Goal: Use online tool/utility: Utilize a website feature to perform a specific function

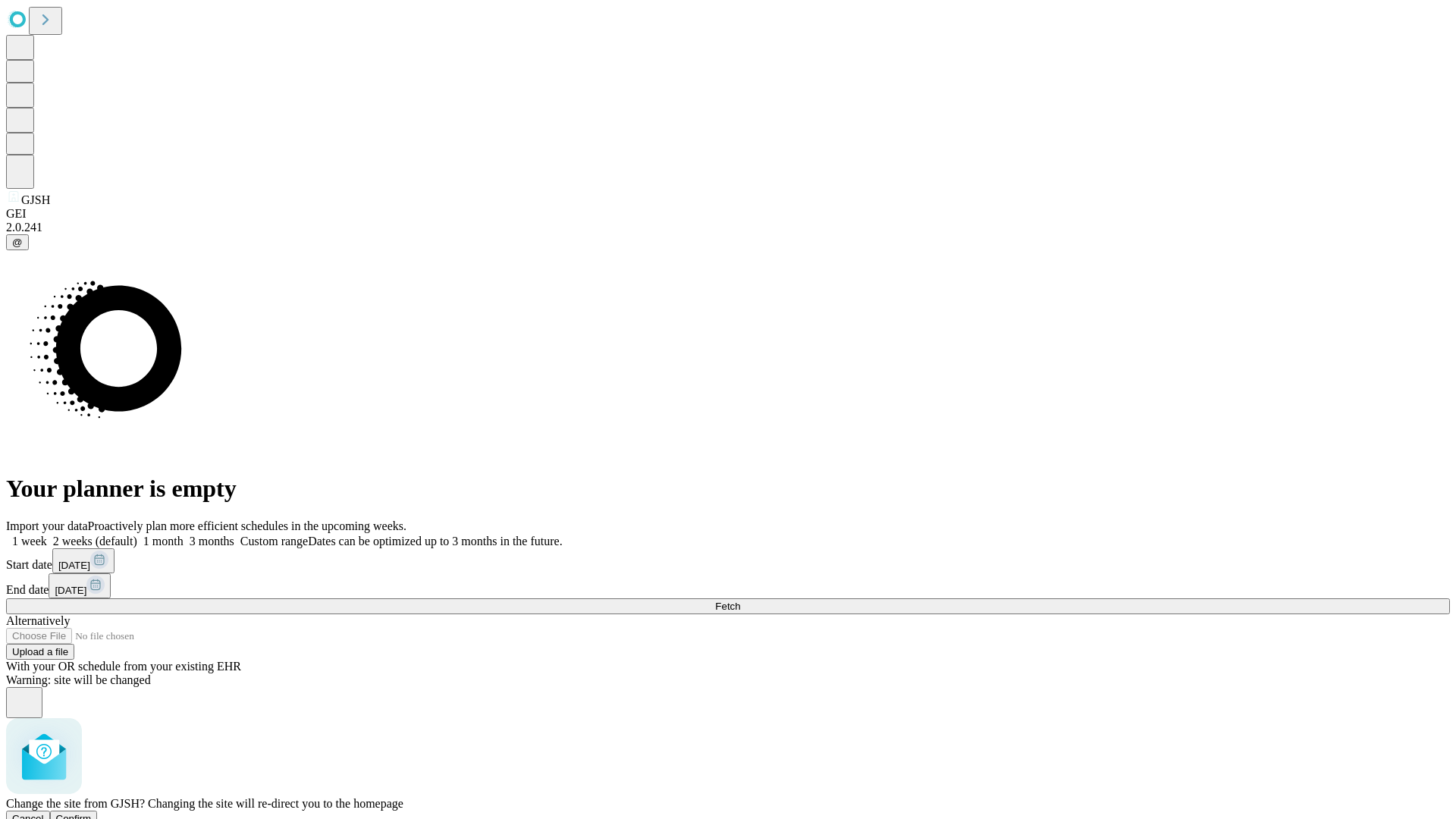
click at [91, 813] on span "Confirm" at bounding box center [73, 819] width 36 height 12
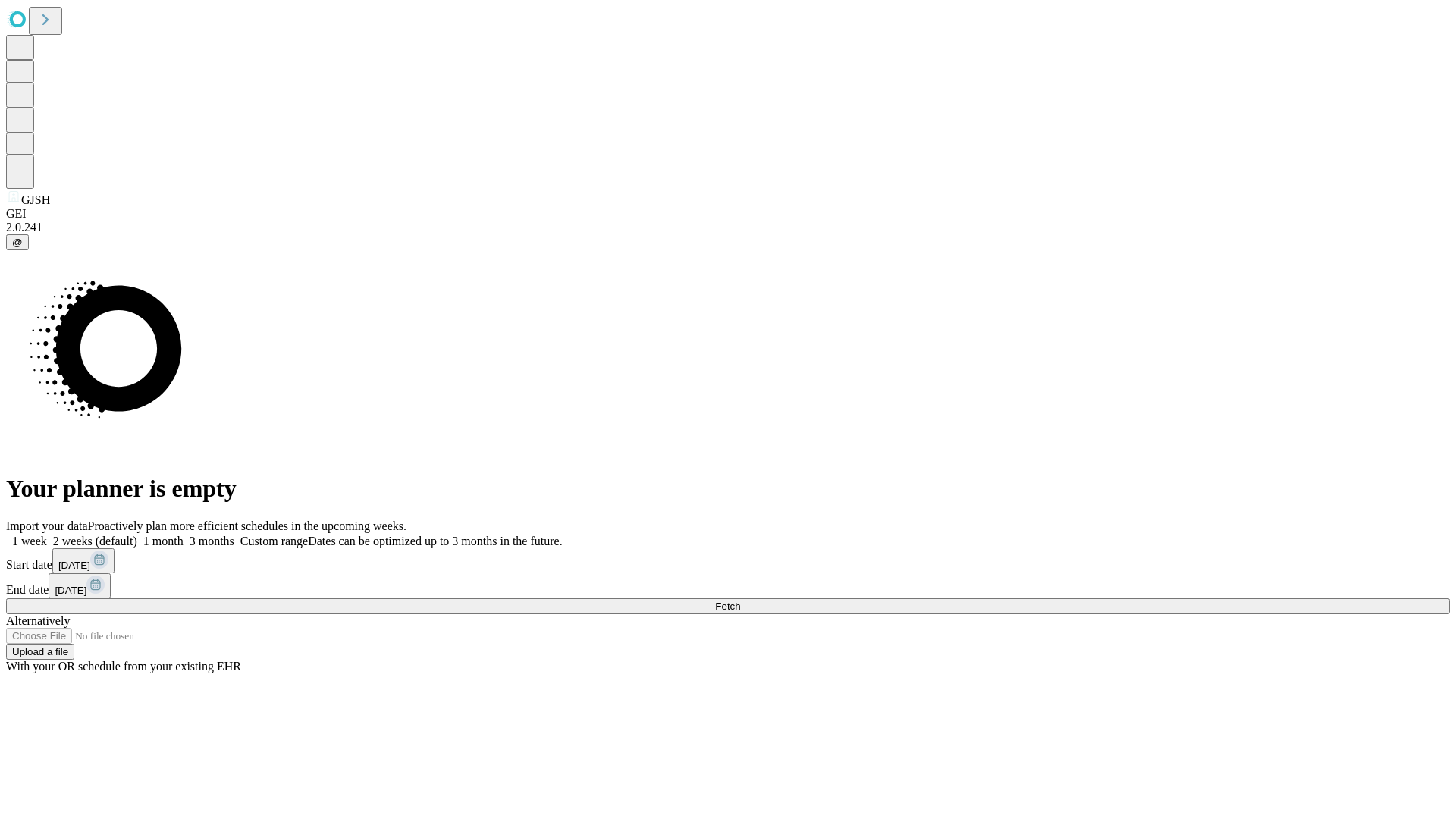
click at [47, 534] on label "1 week" at bounding box center [26, 540] width 41 height 12
click at [740, 601] on span "Fetch" at bounding box center [728, 607] width 25 height 12
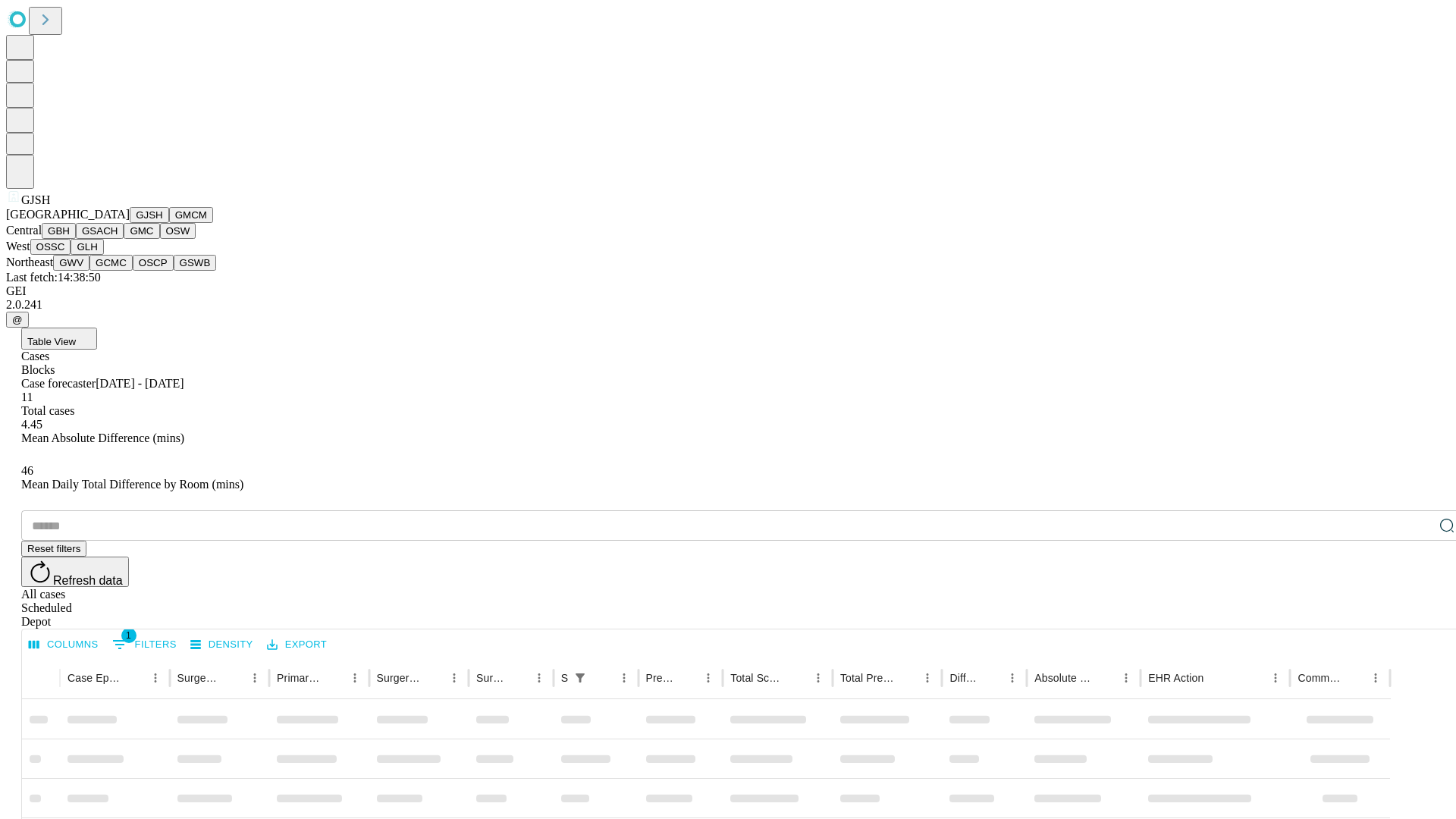
click at [169, 223] on button "GMCM" at bounding box center [191, 214] width 44 height 16
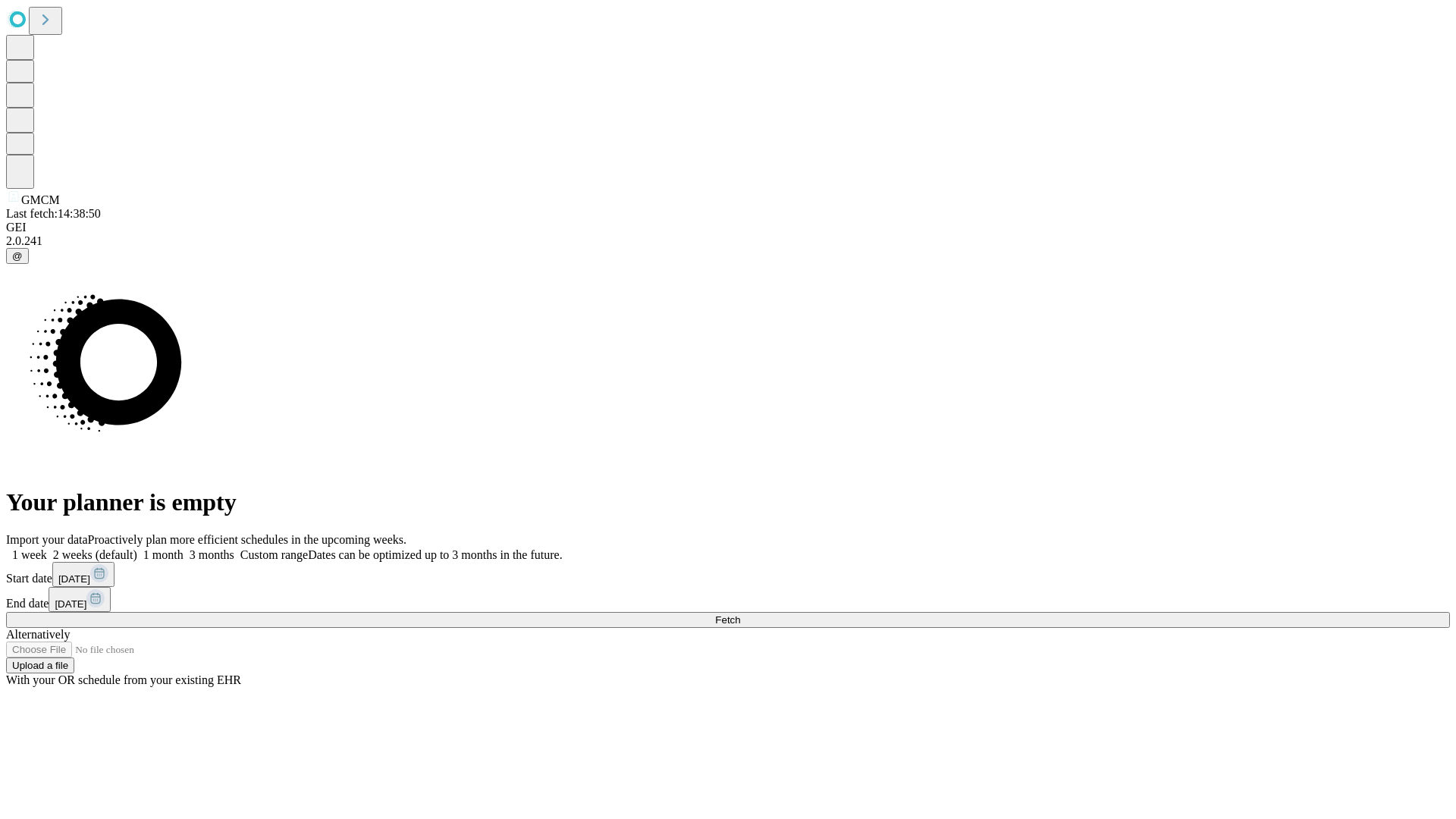
click at [47, 549] on label "1 week" at bounding box center [26, 555] width 41 height 12
click at [740, 614] on span "Fetch" at bounding box center [728, 620] width 25 height 12
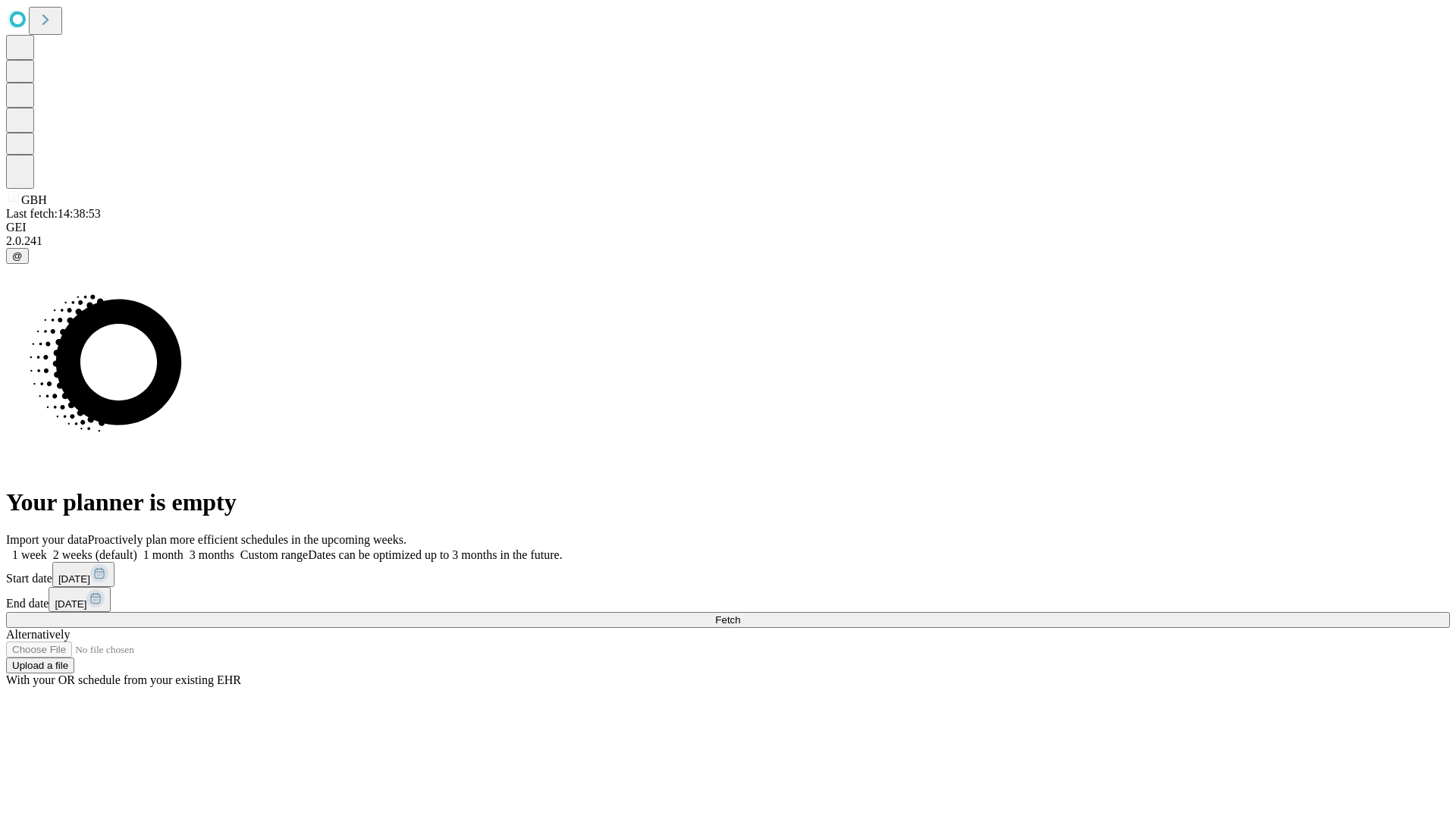
click at [740, 614] on span "Fetch" at bounding box center [728, 620] width 25 height 12
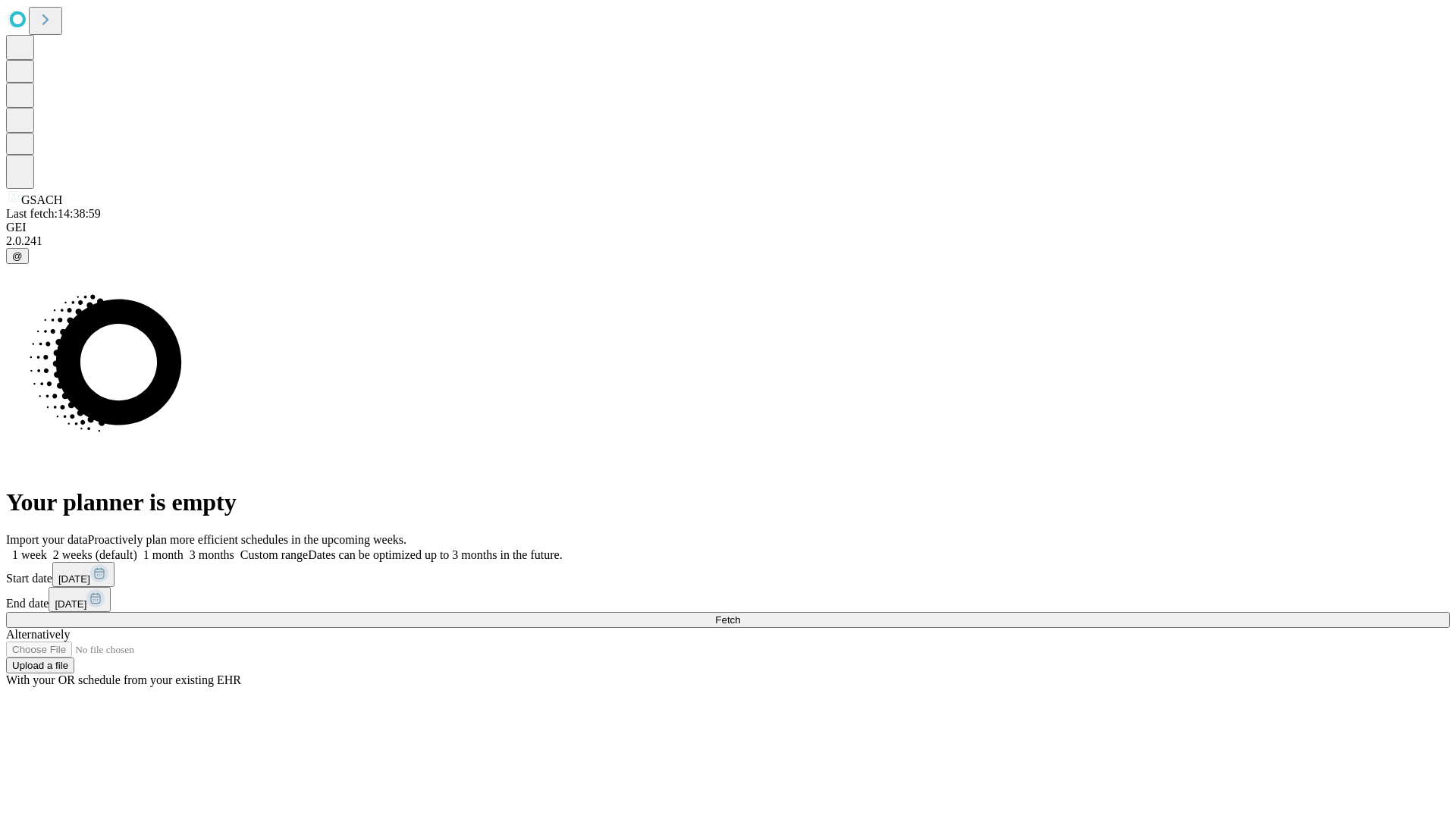
click at [740, 614] on span "Fetch" at bounding box center [728, 620] width 25 height 12
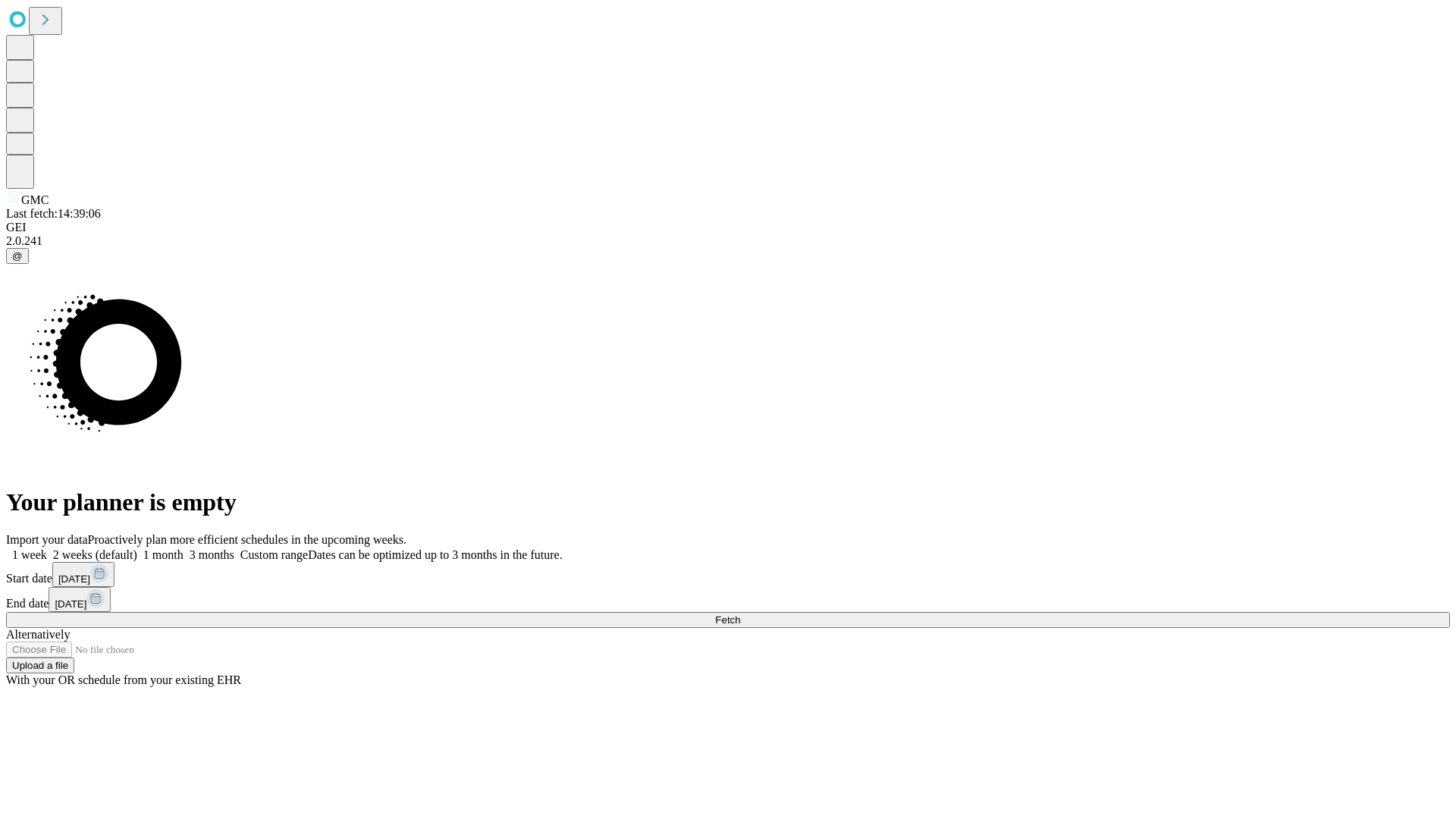
click at [740, 614] on span "Fetch" at bounding box center [728, 620] width 25 height 12
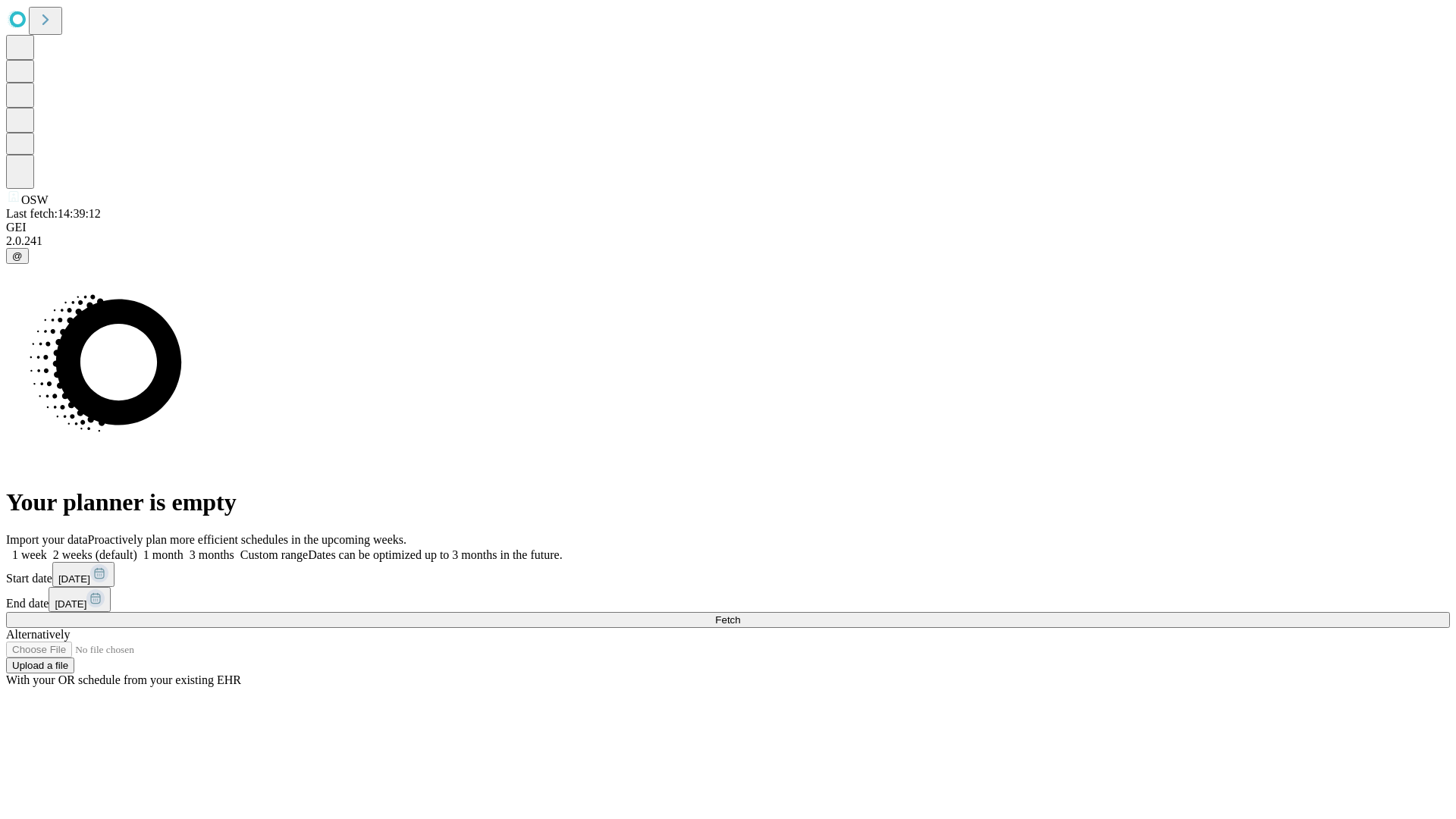
click at [740, 614] on span "Fetch" at bounding box center [728, 620] width 25 height 12
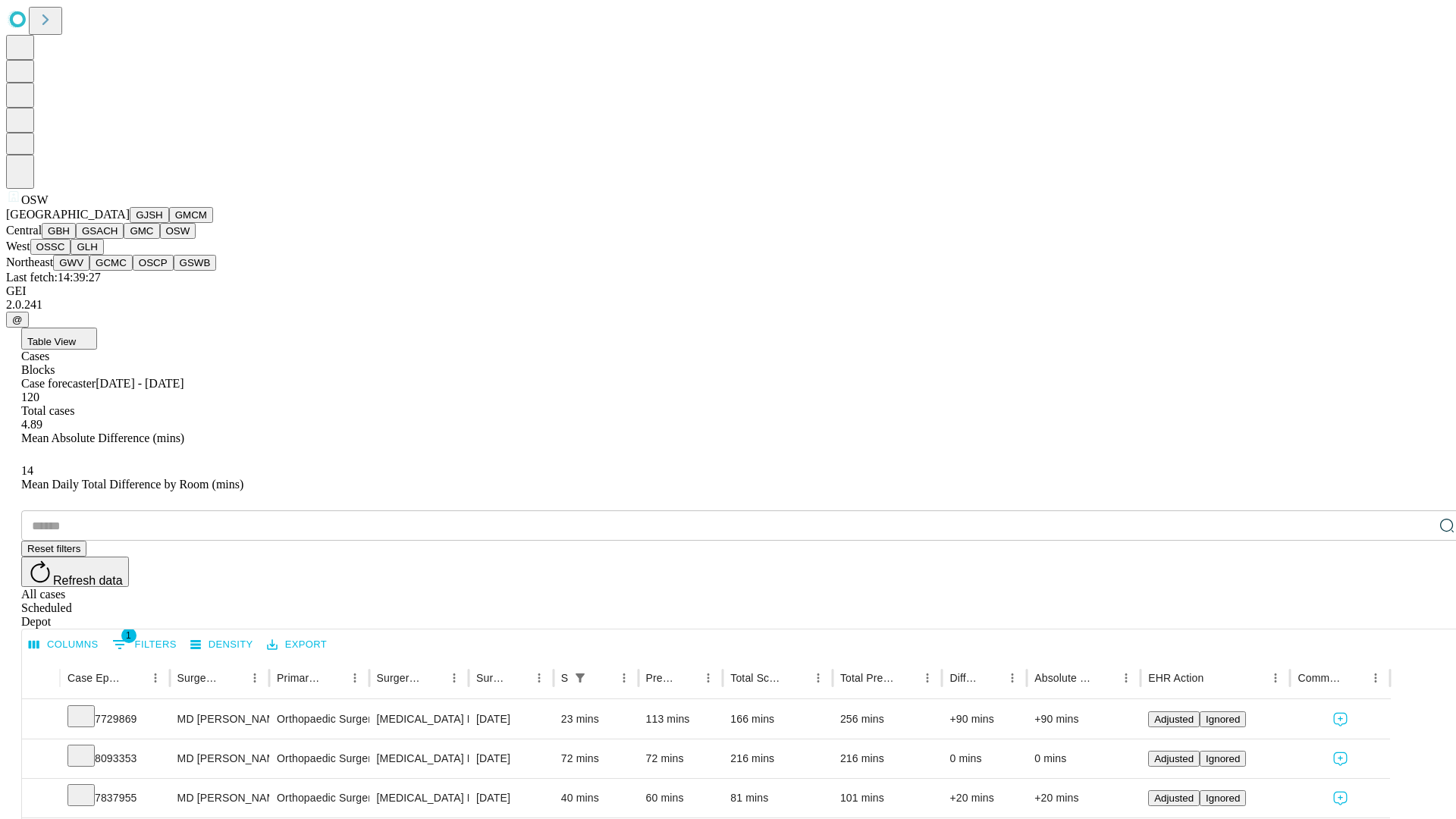
click at [71, 255] on button "OSSC" at bounding box center [51, 247] width 41 height 16
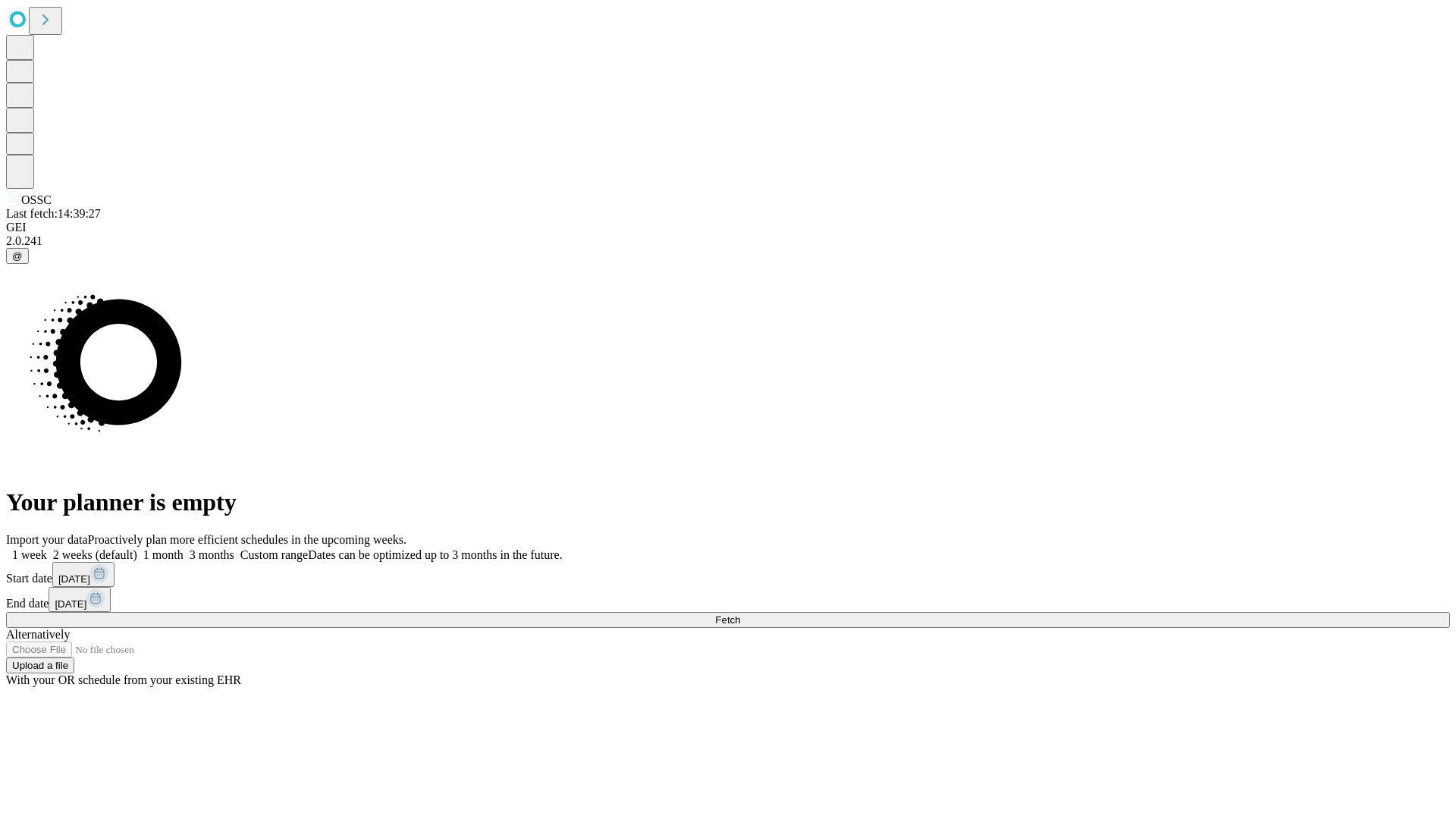
click at [47, 549] on label "1 week" at bounding box center [26, 555] width 41 height 12
click at [740, 614] on span "Fetch" at bounding box center [728, 620] width 25 height 12
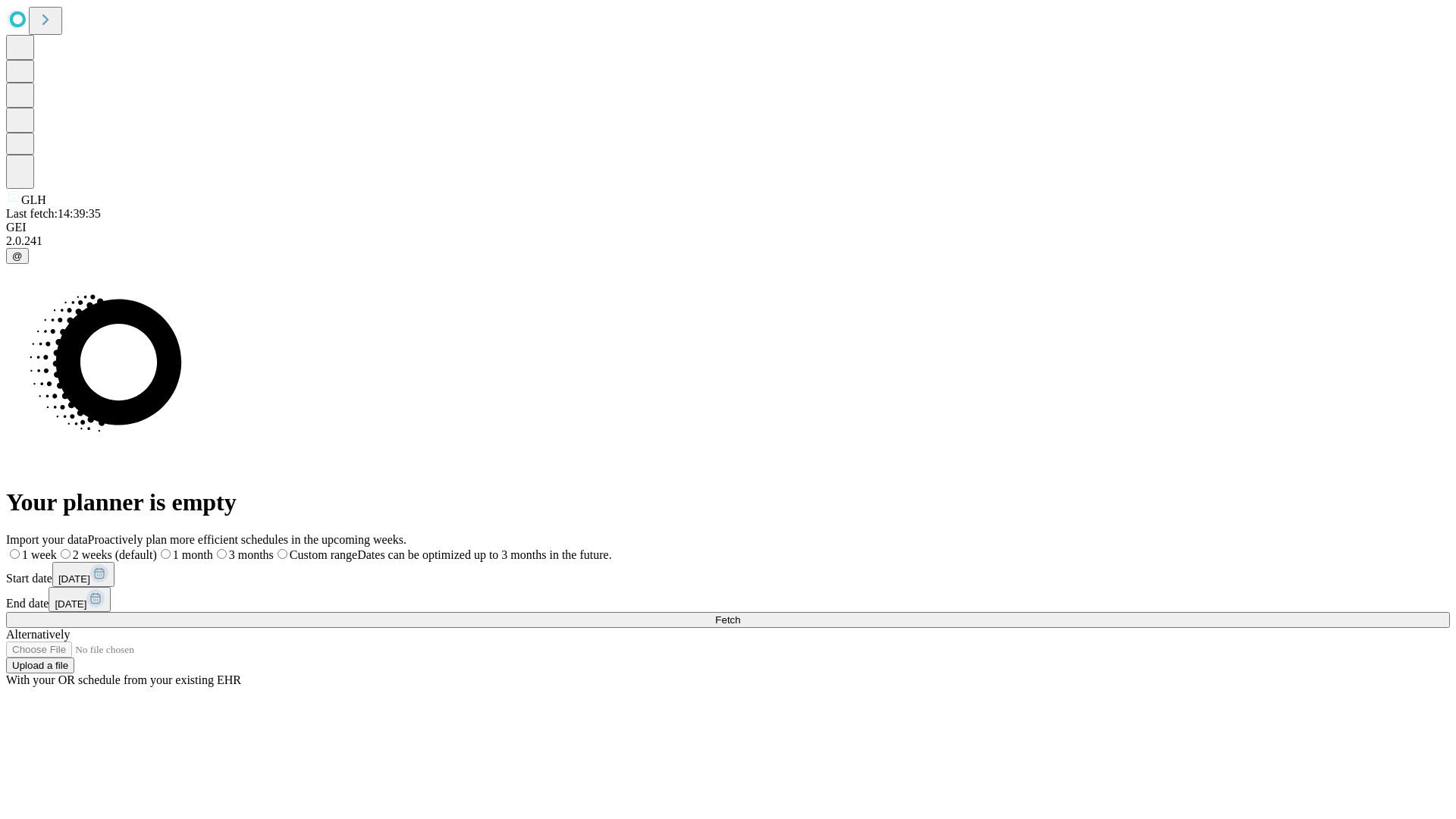
click at [740, 614] on span "Fetch" at bounding box center [728, 620] width 25 height 12
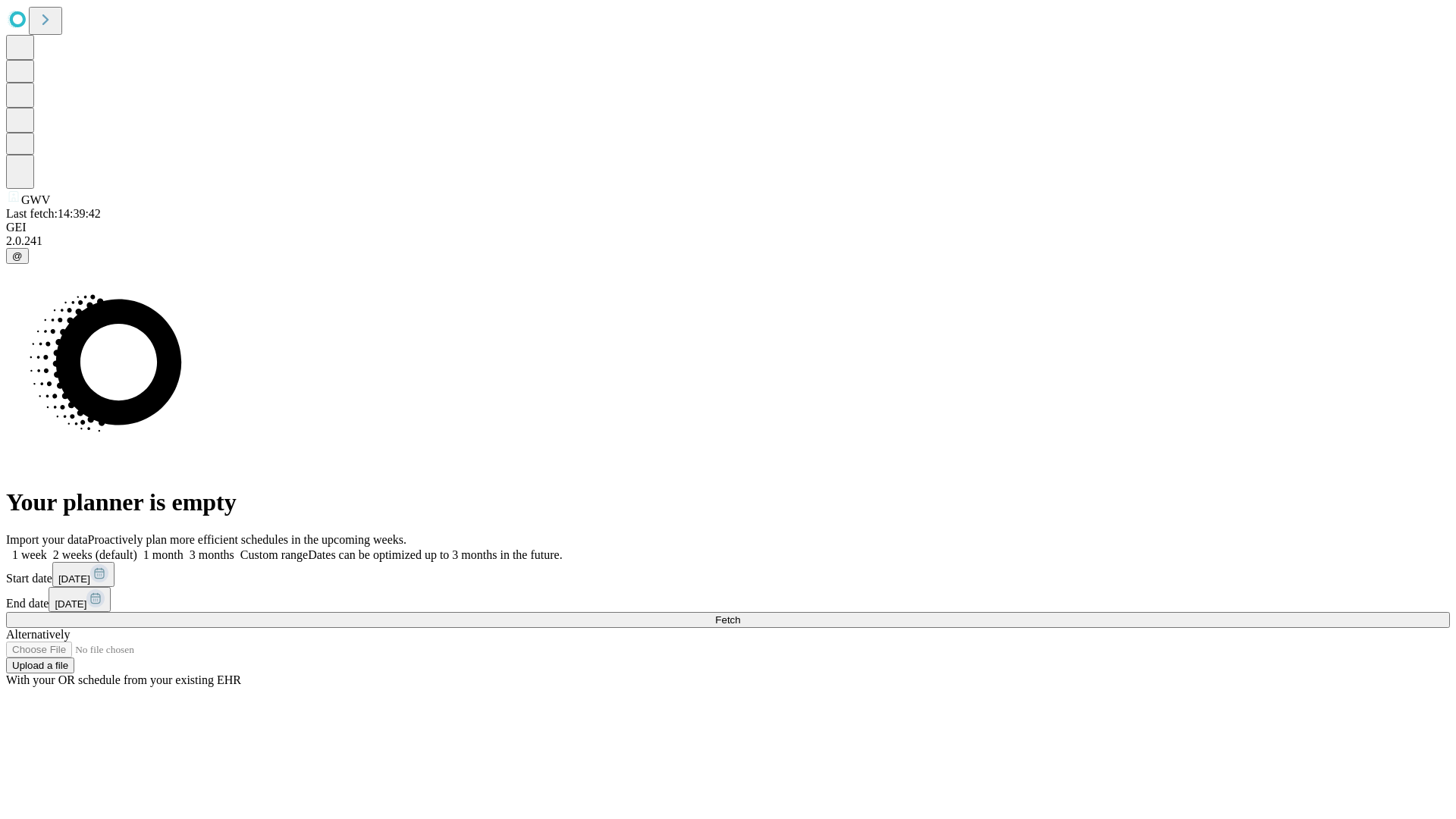
click at [47, 549] on label "1 week" at bounding box center [26, 555] width 41 height 12
click at [740, 614] on span "Fetch" at bounding box center [728, 620] width 25 height 12
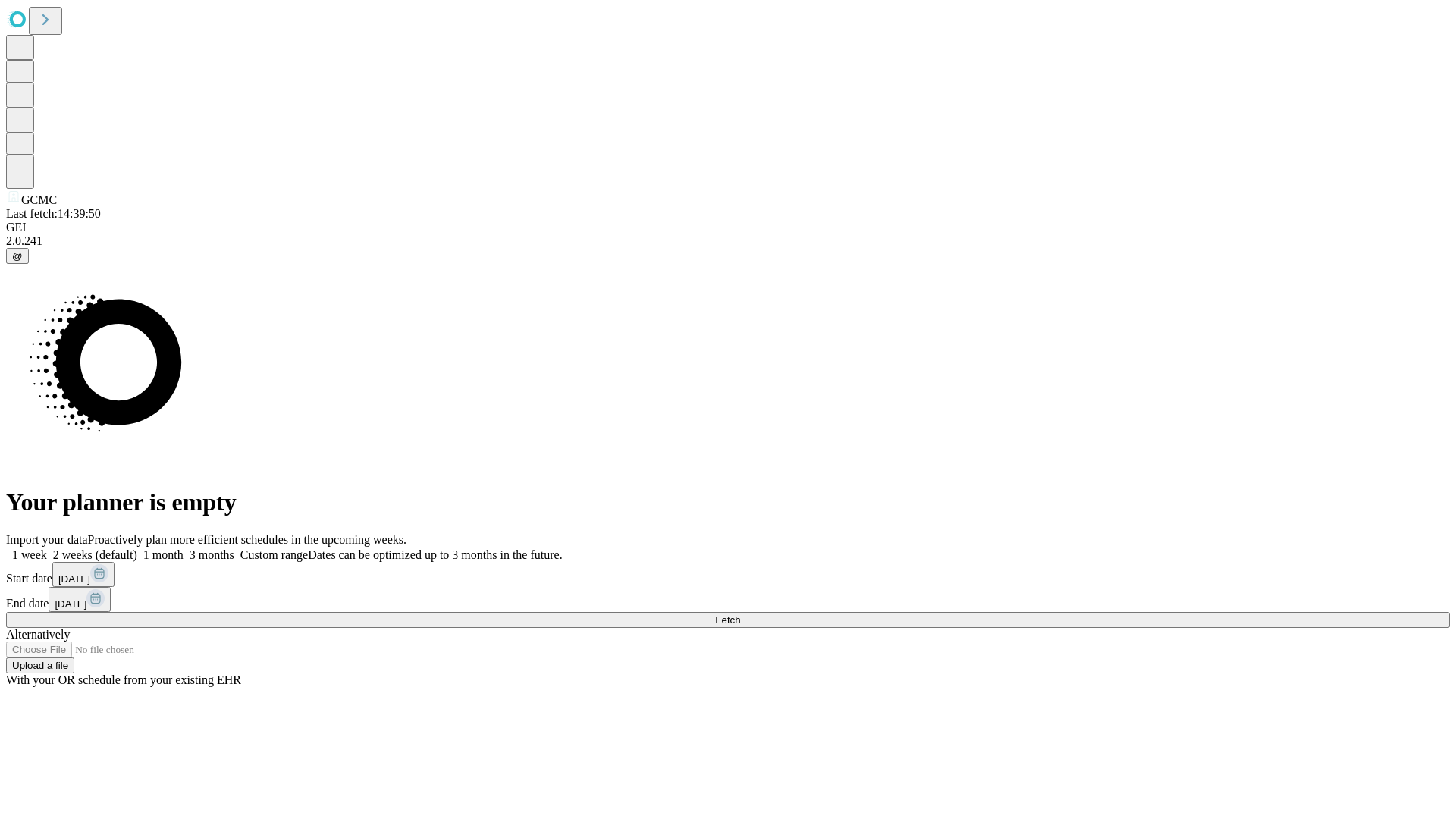
click at [47, 549] on label "1 week" at bounding box center [26, 555] width 41 height 12
click at [740, 614] on span "Fetch" at bounding box center [728, 620] width 25 height 12
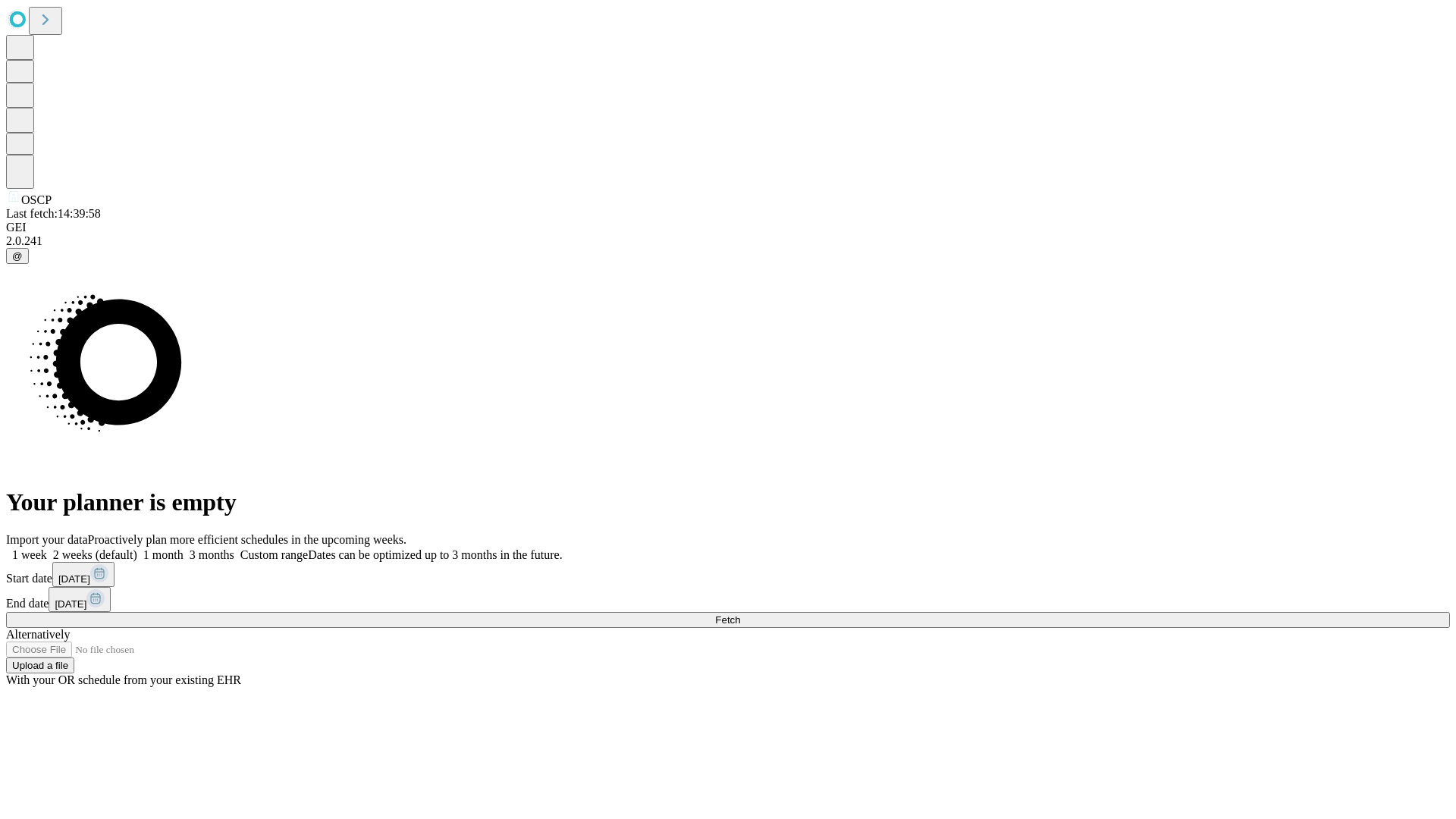
click at [47, 549] on label "1 week" at bounding box center [26, 555] width 41 height 12
click at [740, 614] on span "Fetch" at bounding box center [728, 620] width 25 height 12
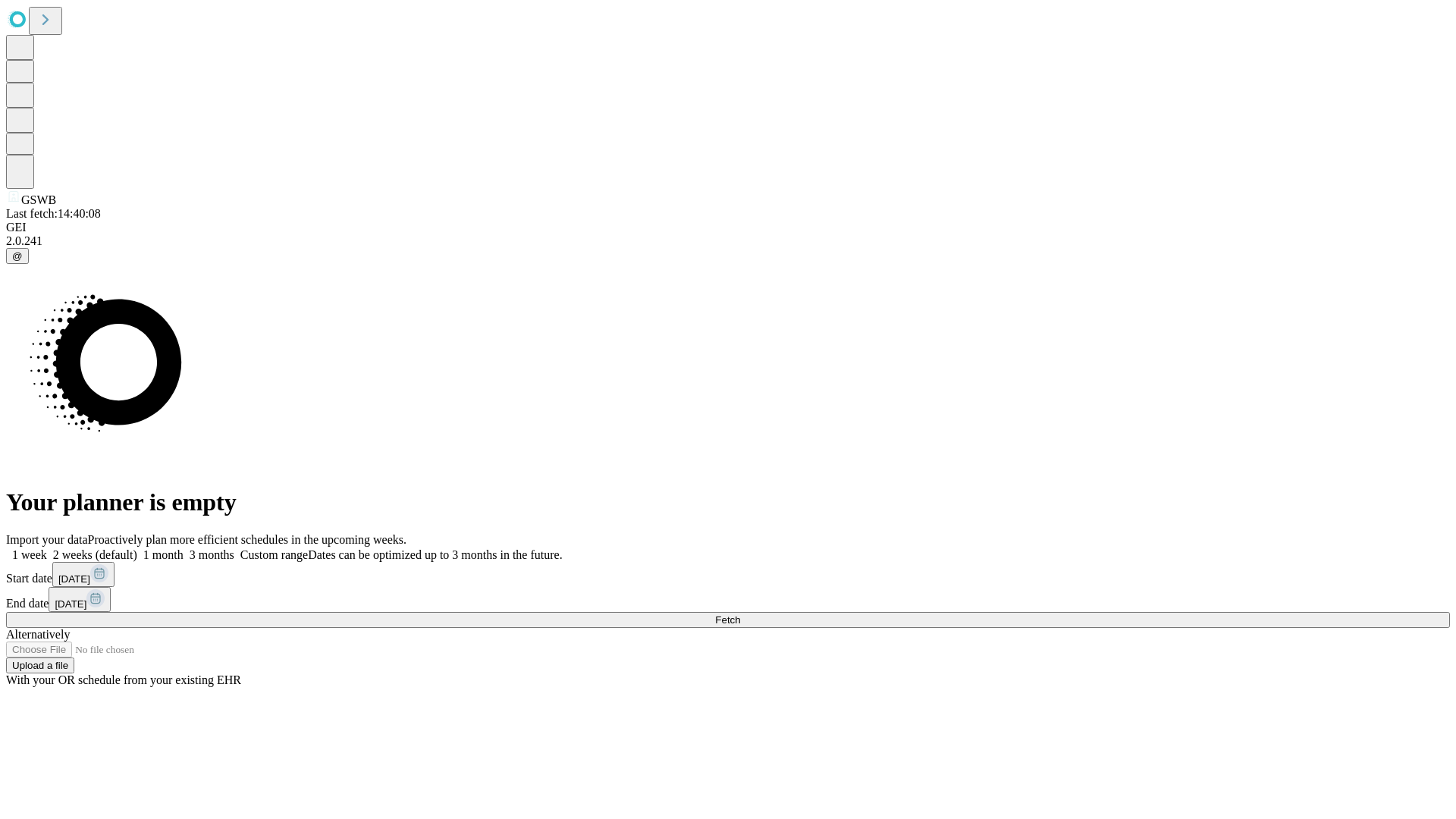
click at [47, 549] on label "1 week" at bounding box center [26, 555] width 41 height 12
click at [740, 614] on span "Fetch" at bounding box center [728, 620] width 25 height 12
